Goal: Information Seeking & Learning: Learn about a topic

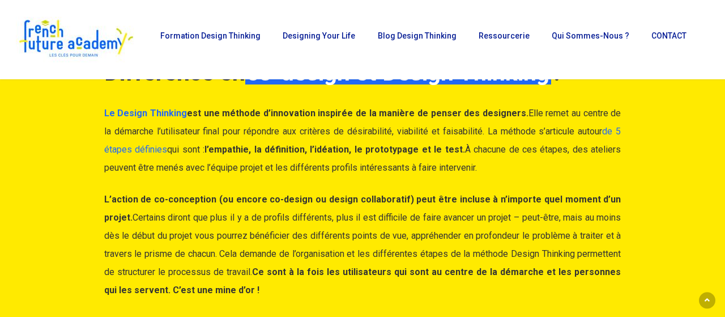
scroll to position [2946, 0]
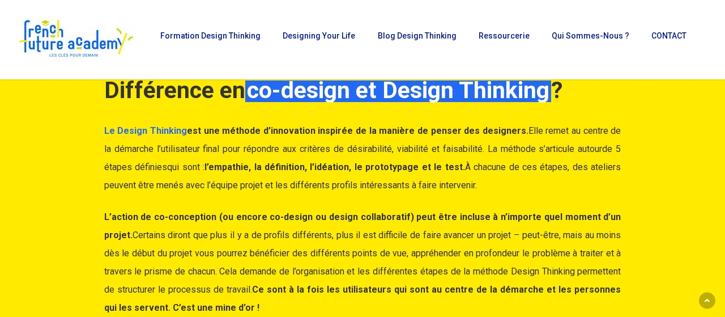
click at [142, 151] on link "de 5 étapes définies" at bounding box center [362, 157] width 517 height 29
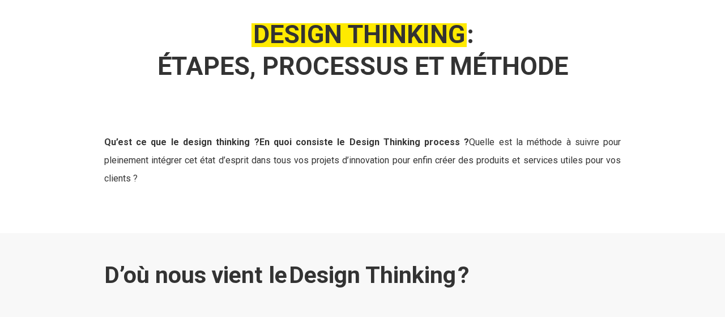
scroll to position [118, 0]
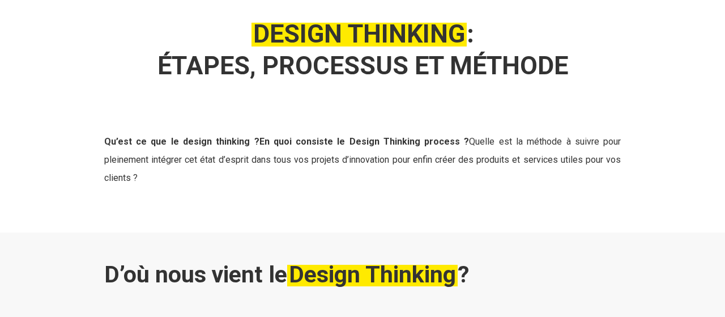
click at [269, 143] on strong "Qu’est ce que le design thinking ? En quoi consiste le Design Thinking process ?" at bounding box center [286, 141] width 365 height 11
click at [292, 142] on strong "Qu’est ce que le design thinking ? En quoi consiste le Design Thinking process ?" at bounding box center [286, 141] width 365 height 11
click at [326, 141] on strong "Qu’est ce que le design thinking ? En quoi consiste le Design Thinking process ?" at bounding box center [286, 141] width 365 height 11
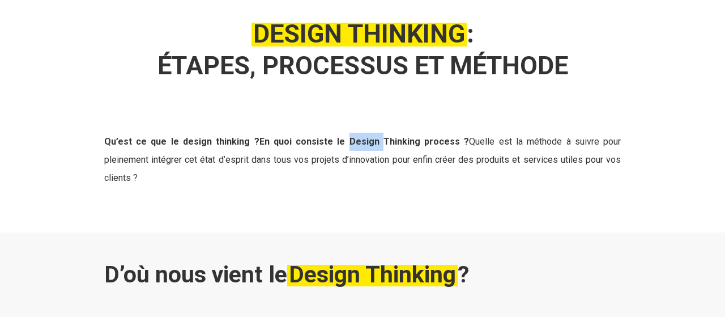
click at [326, 141] on strong "Qu’est ce que le design thinking ? En quoi consiste le Design Thinking process ?" at bounding box center [286, 141] width 365 height 11
click at [376, 143] on strong "Qu’est ce que le design thinking ? En quoi consiste le Design Thinking process ?" at bounding box center [286, 141] width 365 height 11
click at [407, 145] on strong "Qu’est ce que le design thinking ? En quoi consiste le Design Thinking process ?" at bounding box center [286, 141] width 365 height 11
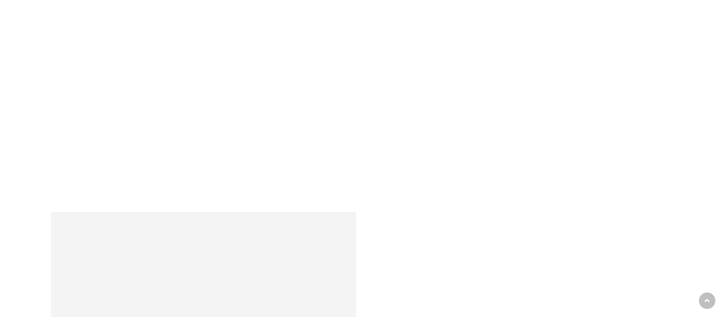
scroll to position [2298, 0]
